Goal: Information Seeking & Learning: Learn about a topic

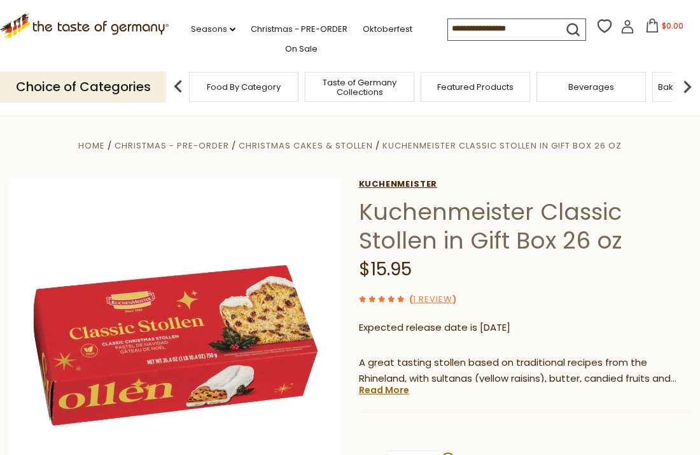
click at [411, 186] on link "Kuchenmeister" at bounding box center [525, 184] width 332 height 10
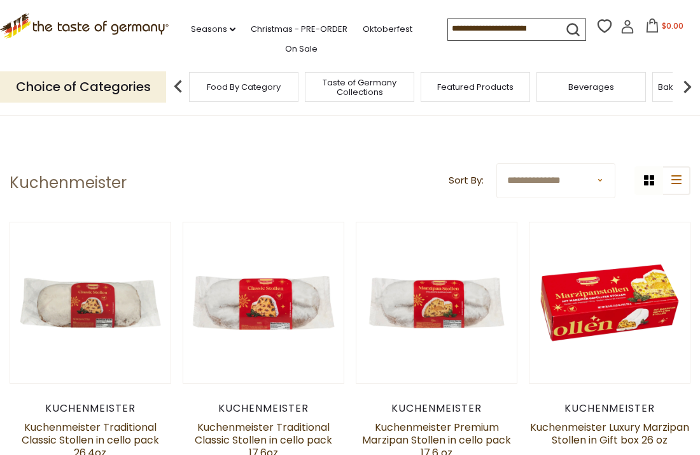
click at [679, 90] on img at bounding box center [687, 86] width 25 height 25
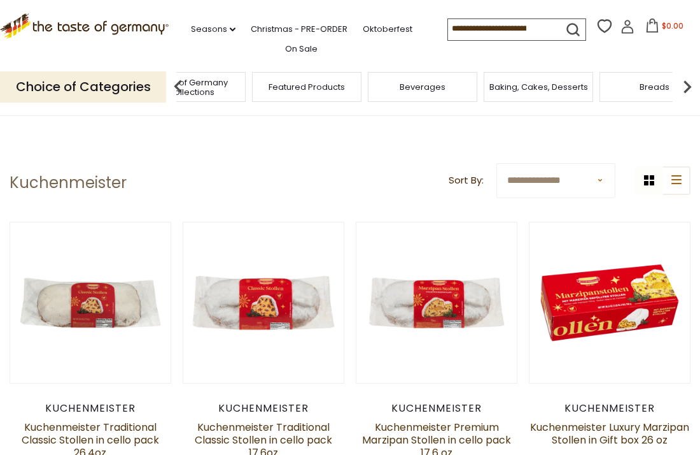
click at [679, 90] on img at bounding box center [687, 86] width 25 height 25
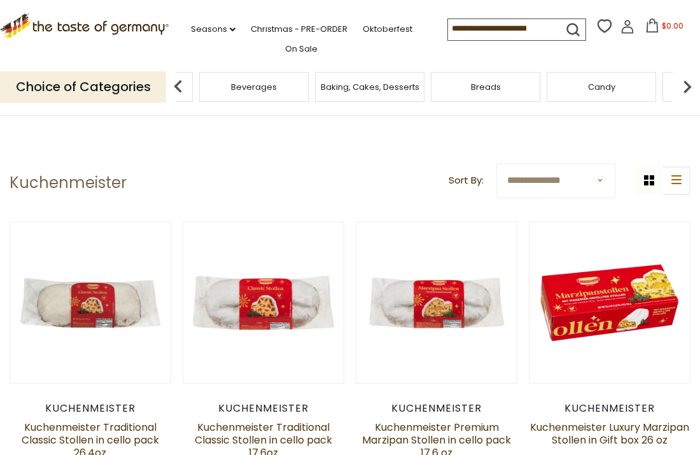
click at [679, 90] on img at bounding box center [687, 86] width 25 height 25
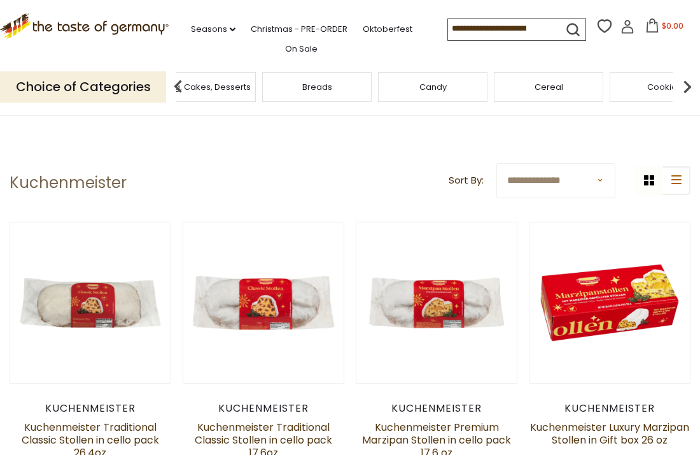
click at [679, 90] on img at bounding box center [687, 86] width 25 height 25
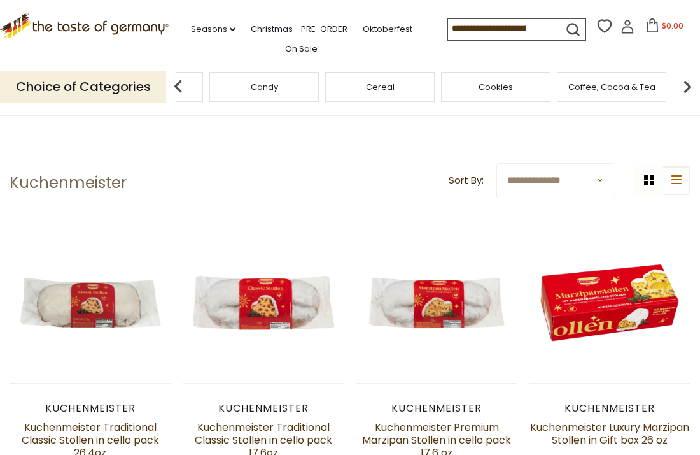
click at [679, 90] on img at bounding box center [687, 86] width 25 height 25
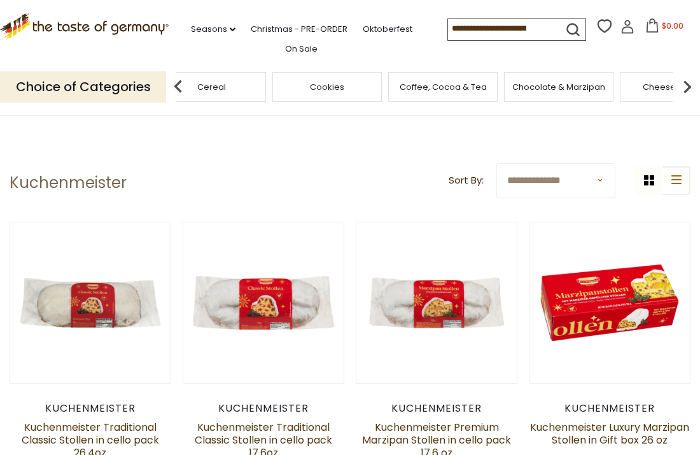
click at [679, 90] on img at bounding box center [687, 86] width 25 height 25
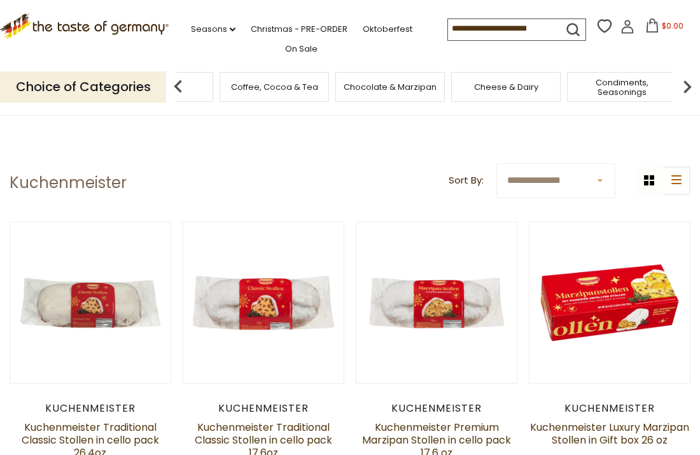
click at [679, 90] on img at bounding box center [687, 86] width 25 height 25
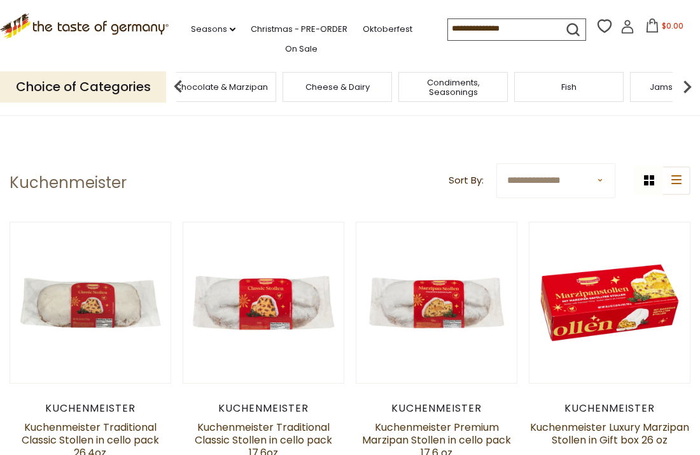
click at [679, 90] on img at bounding box center [687, 86] width 25 height 25
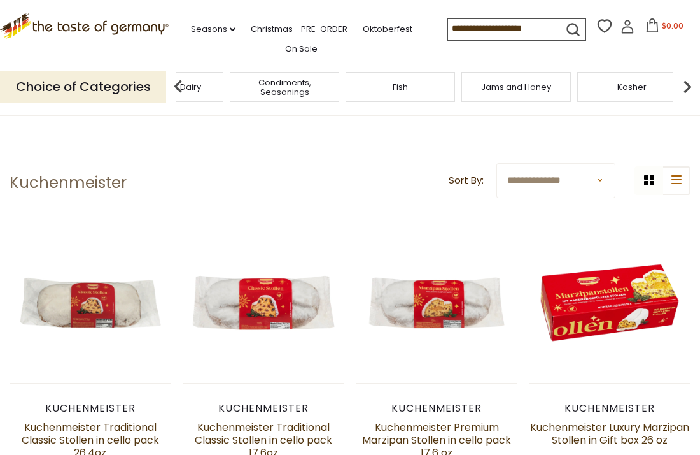
click at [679, 90] on img at bounding box center [687, 86] width 25 height 25
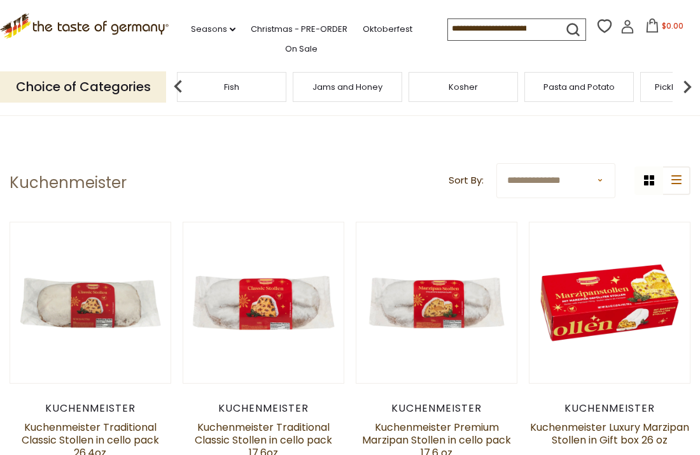
click at [679, 90] on img at bounding box center [687, 86] width 25 height 25
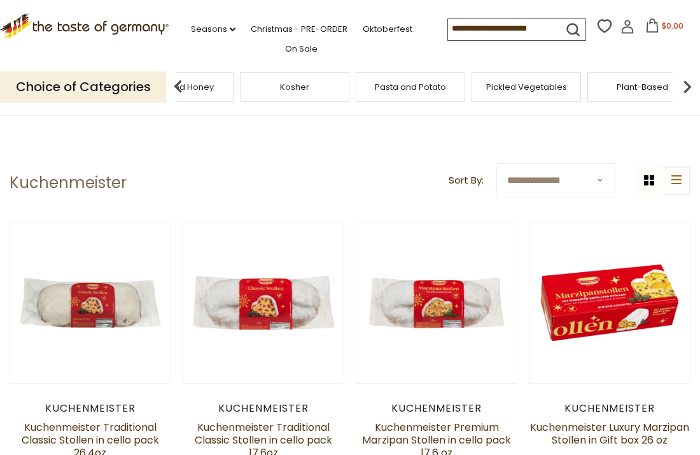
click at [679, 90] on img at bounding box center [687, 86] width 25 height 25
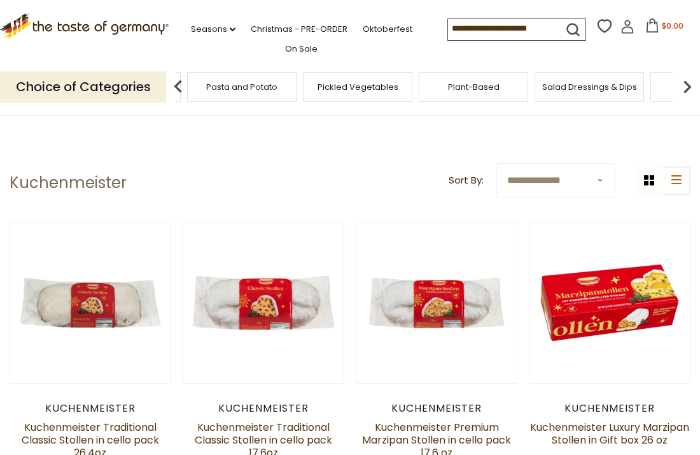
click at [679, 90] on img at bounding box center [687, 86] width 25 height 25
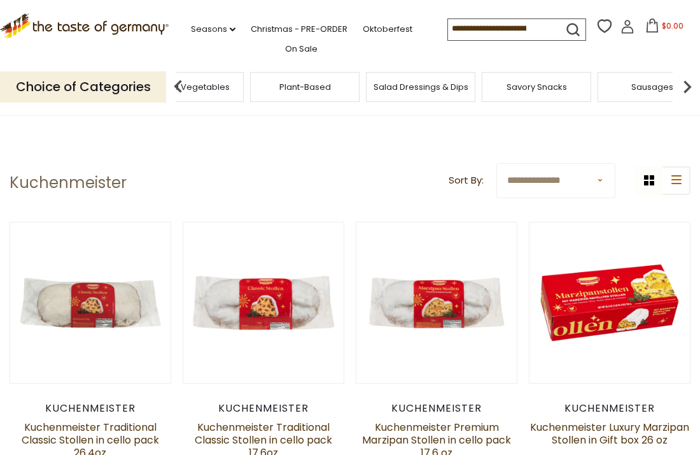
click at [679, 90] on img at bounding box center [687, 86] width 25 height 25
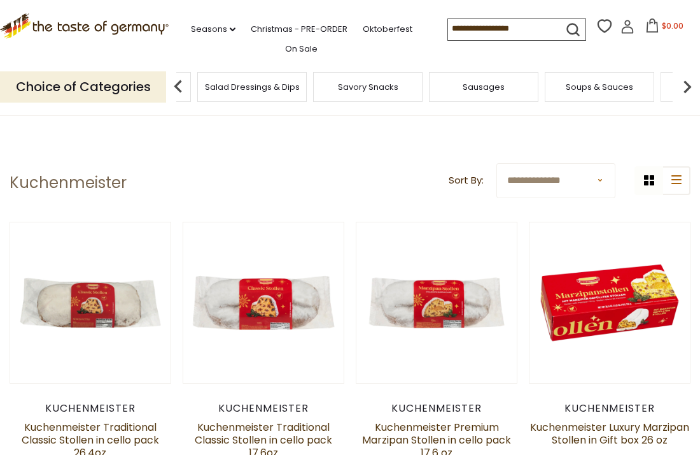
click at [615, 83] on span "Soups & Sauces" at bounding box center [599, 87] width 67 height 10
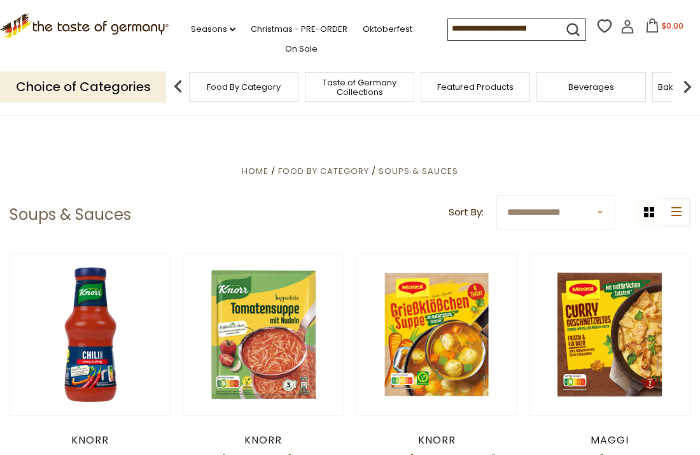
click at [296, 90] on div "Food By Category" at bounding box center [244, 87] width 110 height 30
click at [278, 90] on div "Food By Category" at bounding box center [244, 87] width 110 height 30
click at [258, 90] on div "Food By Category" at bounding box center [244, 87] width 110 height 30
click at [225, 88] on span "Food By Category" at bounding box center [244, 87] width 74 height 10
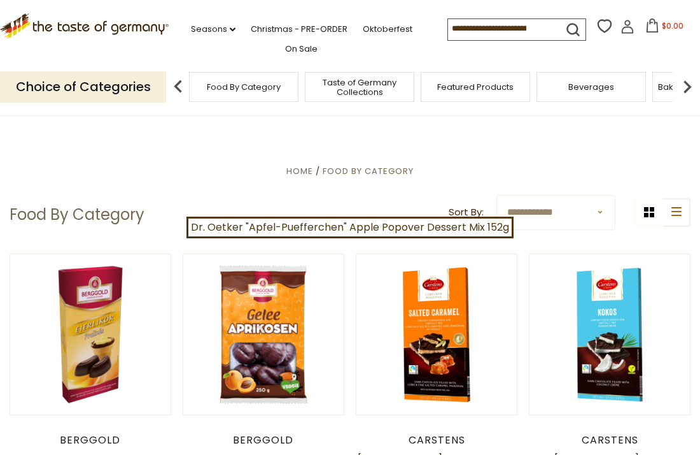
click at [120, 89] on p "Choice of Categories" at bounding box center [83, 86] width 166 height 31
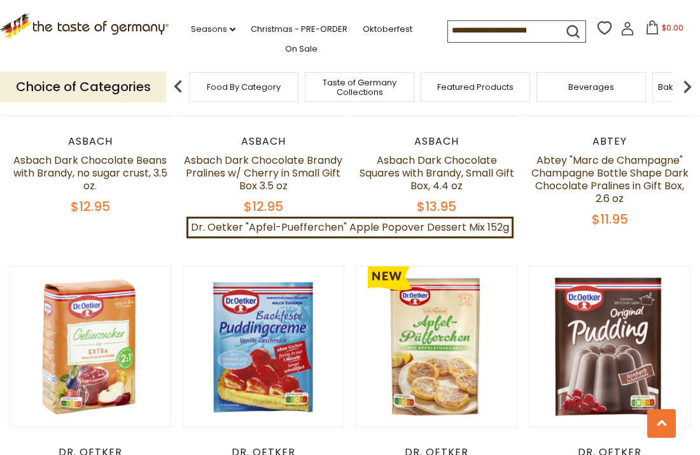
scroll to position [2781, 0]
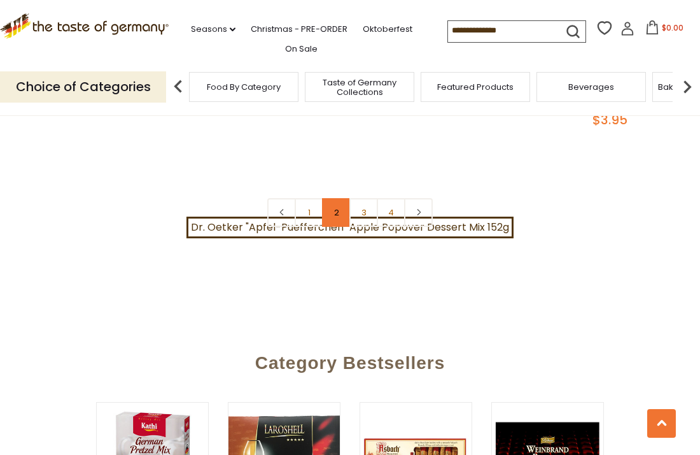
click at [333, 207] on link "2" at bounding box center [336, 212] width 29 height 29
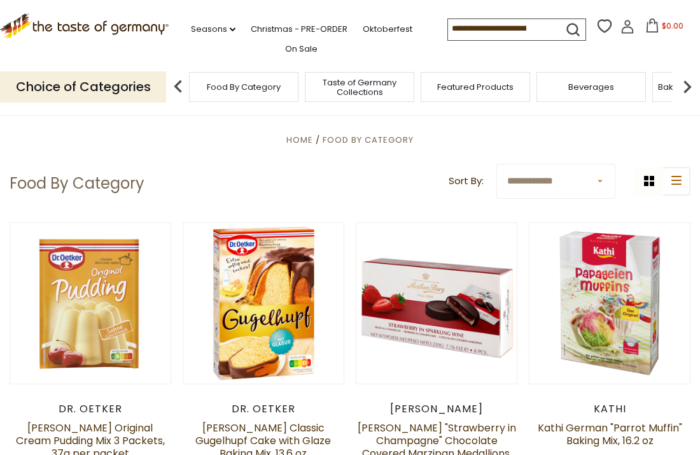
scroll to position [0, 0]
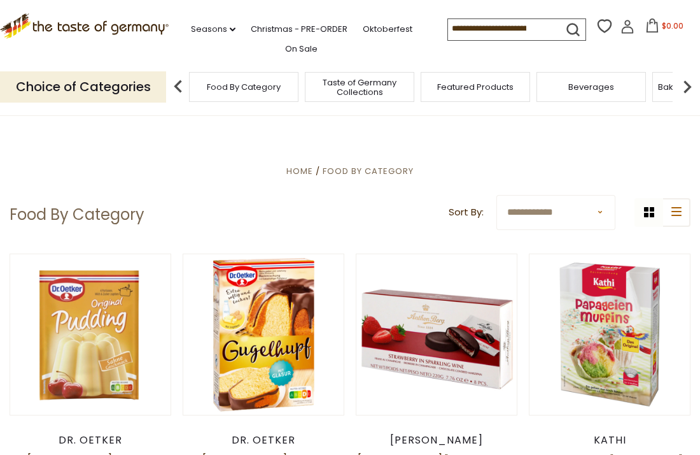
click at [448, 34] on input at bounding box center [502, 28] width 108 height 18
type input "******"
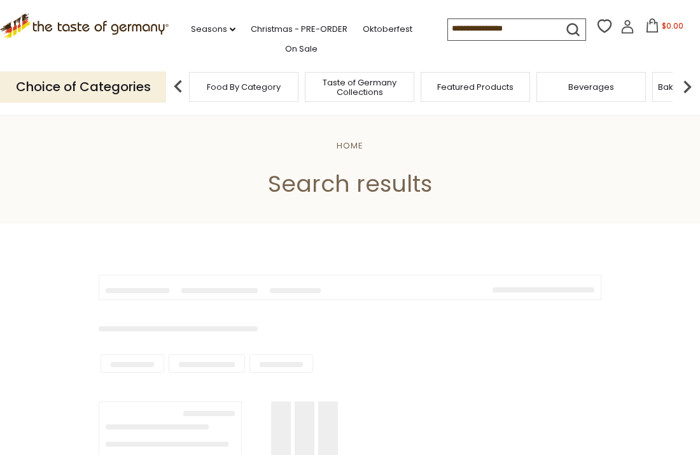
type input "******"
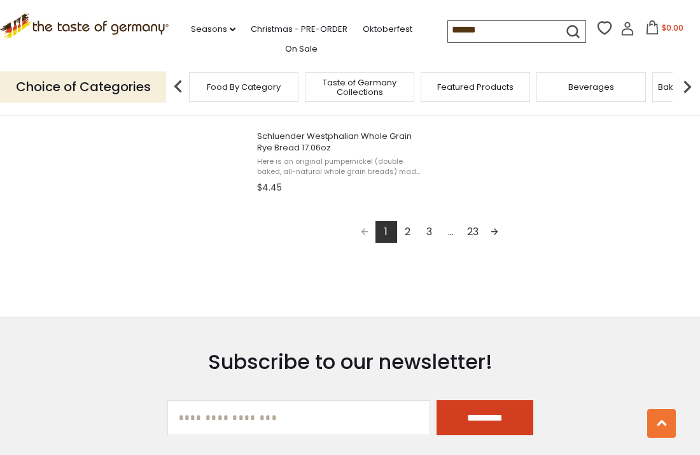
scroll to position [2384, 0]
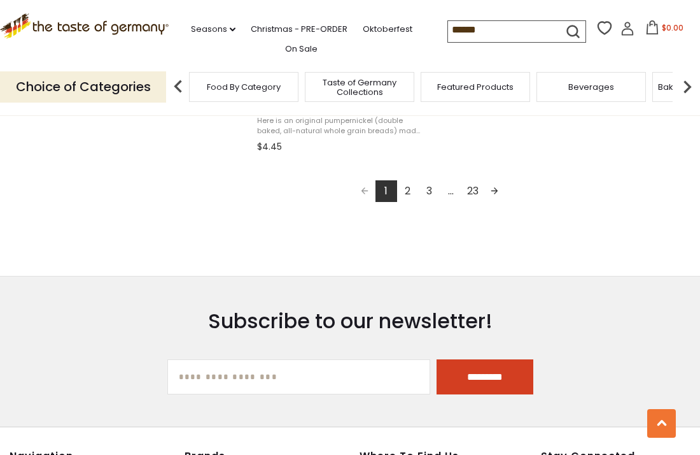
click at [404, 194] on link "2" at bounding box center [408, 191] width 22 height 22
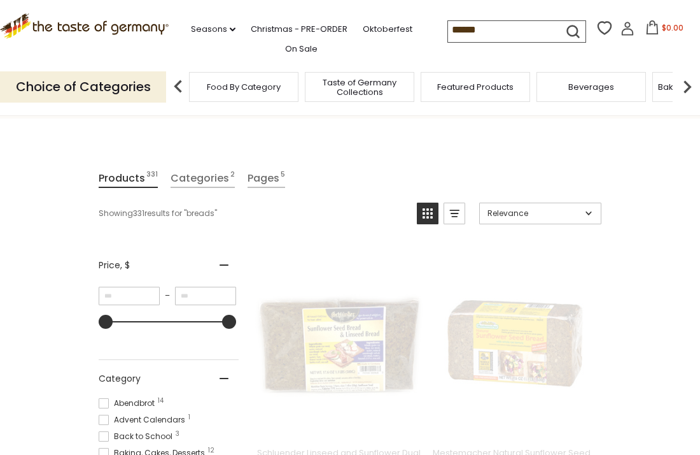
scroll to position [0, 0]
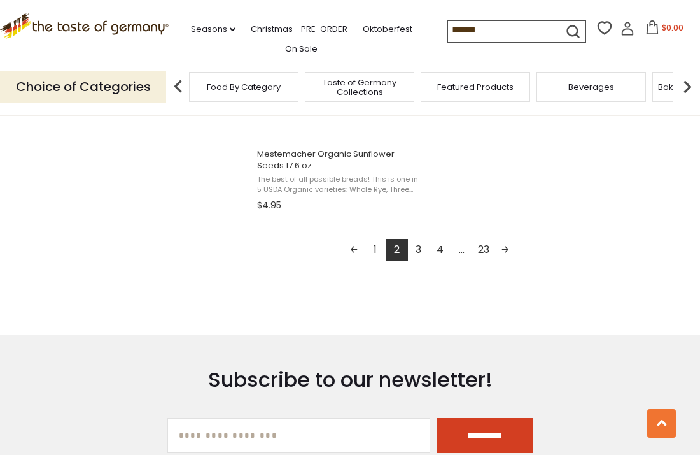
scroll to position [2384, 0]
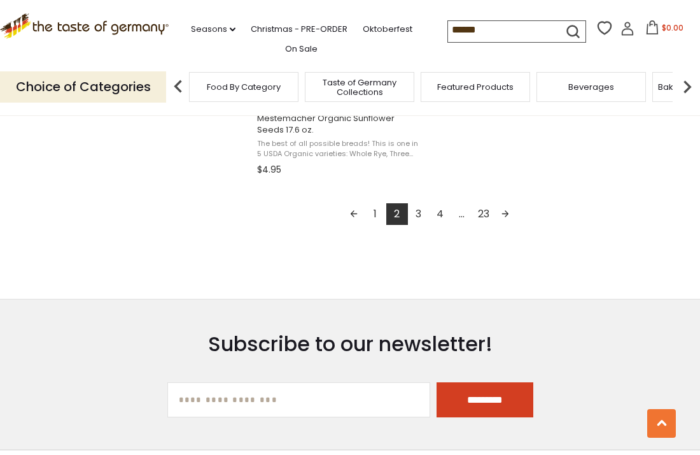
click at [420, 208] on link "3" at bounding box center [419, 214] width 22 height 22
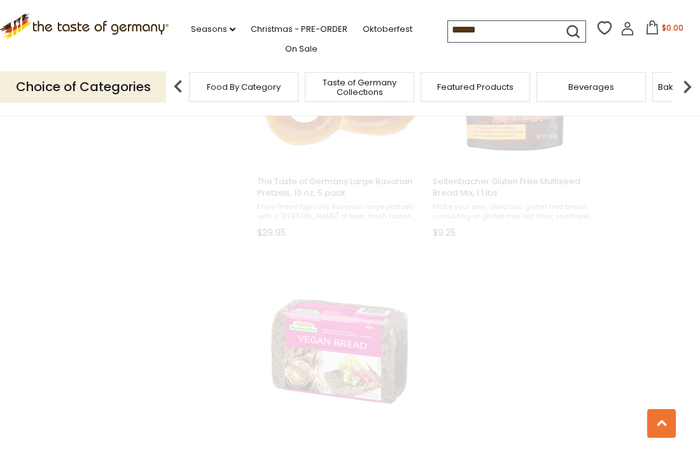
scroll to position [0, 0]
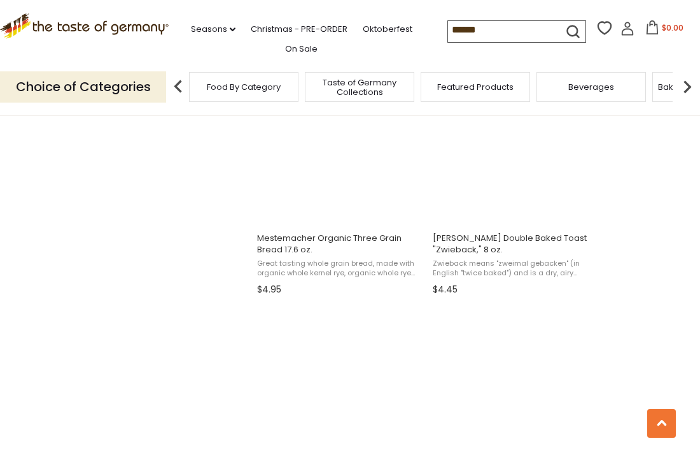
scroll to position [2384, 0]
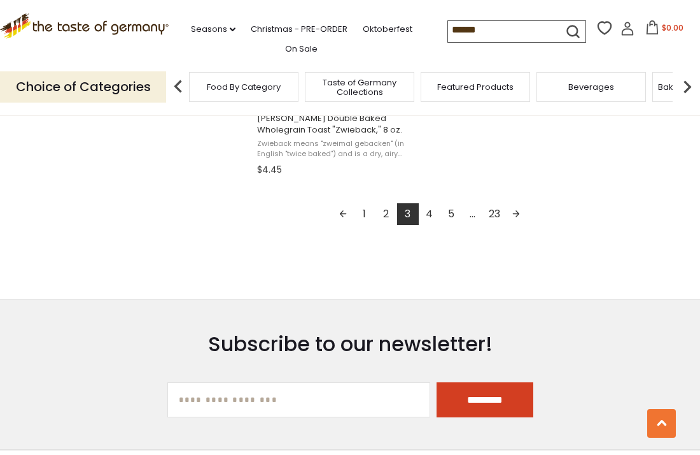
click at [426, 217] on link "4" at bounding box center [430, 214] width 22 height 22
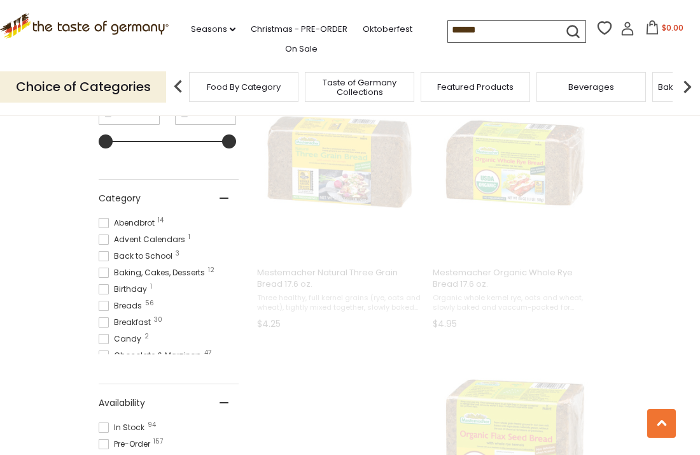
scroll to position [0, 0]
